Goal: Task Accomplishment & Management: Complete application form

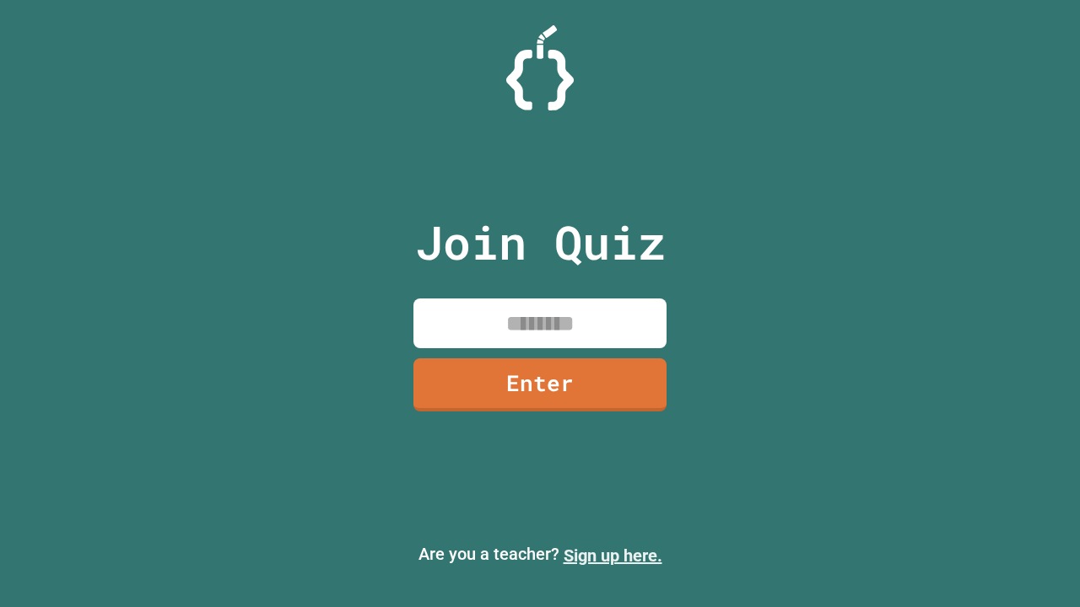
click at [613, 556] on link "Sign up here." at bounding box center [613, 556] width 99 height 20
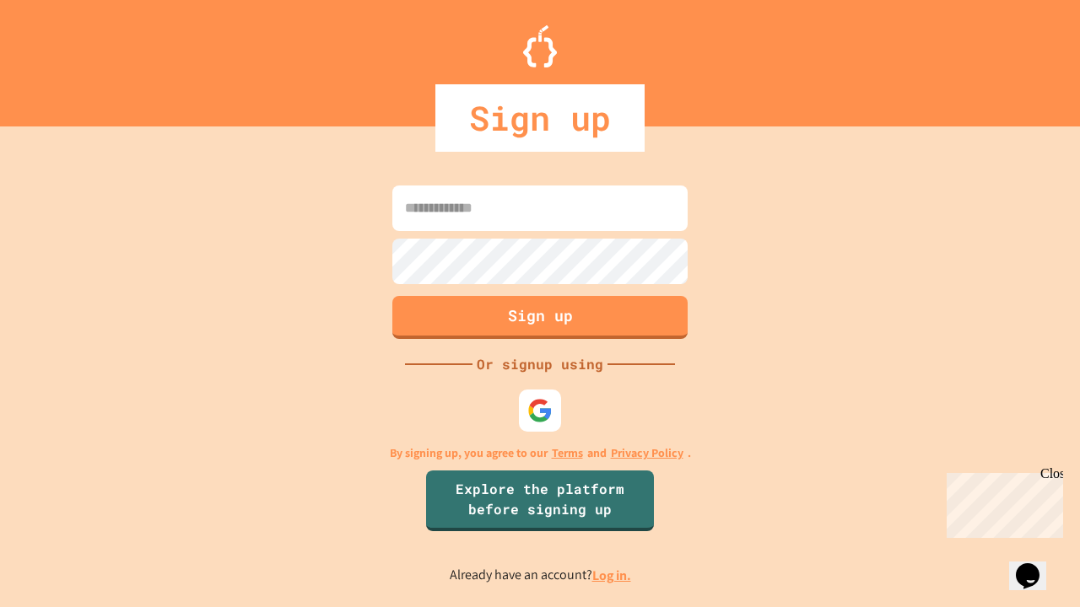
click at [613, 575] on link "Log in." at bounding box center [611, 576] width 39 height 18
